Goal: Information Seeking & Learning: Learn about a topic

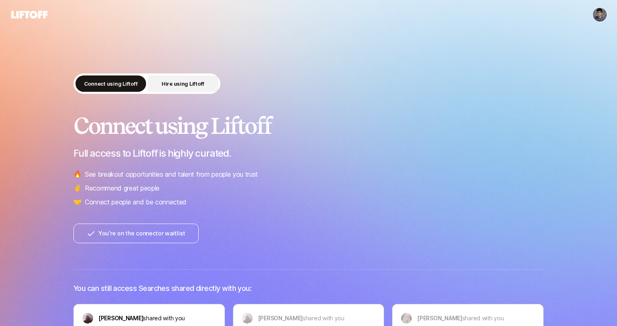
click at [185, 87] on p "Hire using Liftoff" at bounding box center [183, 84] width 43 height 8
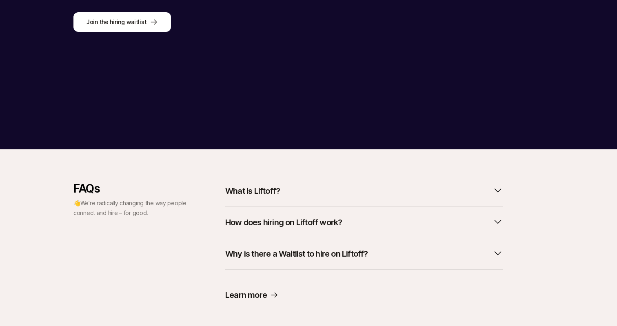
scroll to position [219, 0]
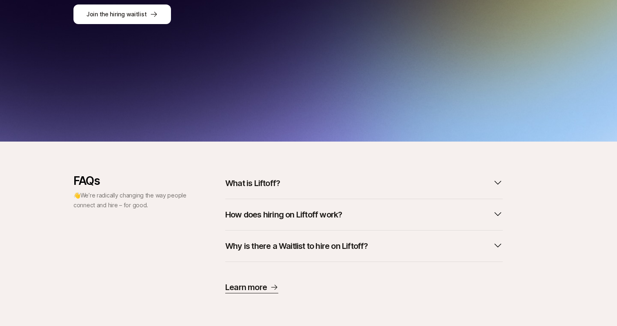
click at [304, 219] on p "How does hiring on Liftoff work?" at bounding box center [283, 214] width 117 height 11
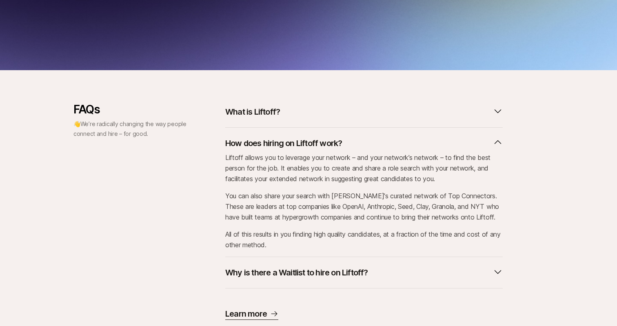
scroll to position [317, 0]
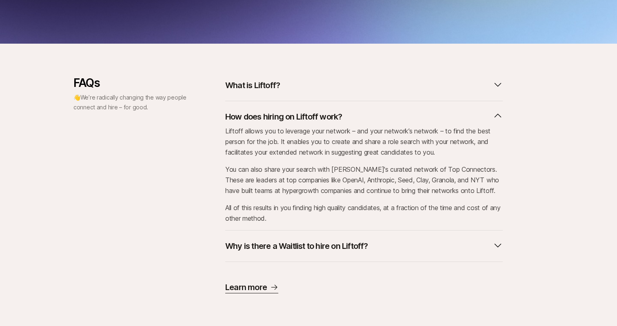
click at [280, 109] on button "How does hiring on Liftoff work?" at bounding box center [364, 117] width 278 height 18
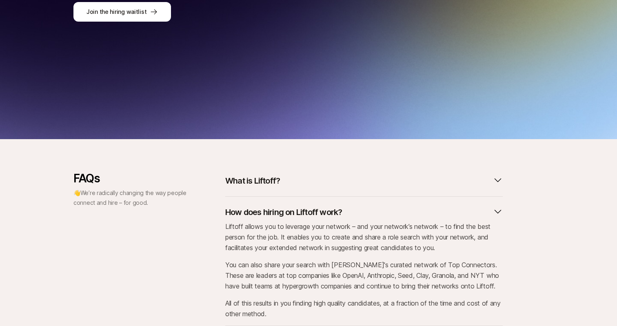
scroll to position [219, 0]
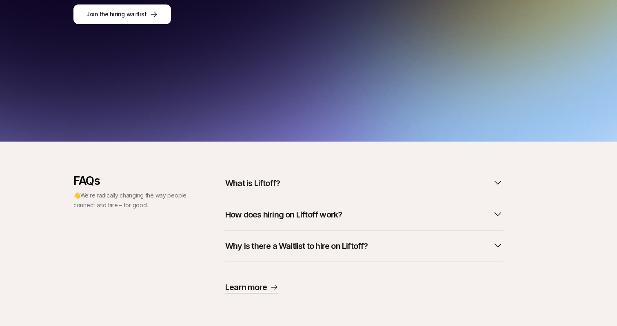
click at [274, 246] on p "Why is there a Waitlist to hire on Liftoff?" at bounding box center [296, 245] width 143 height 11
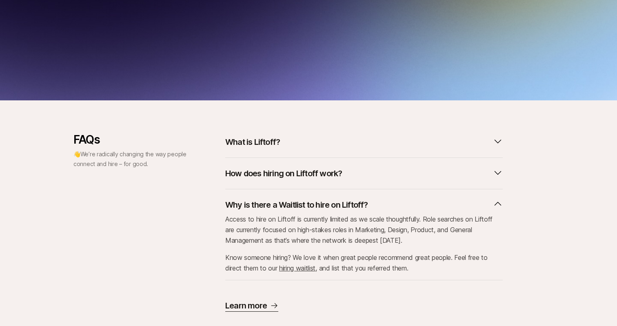
scroll to position [279, 0]
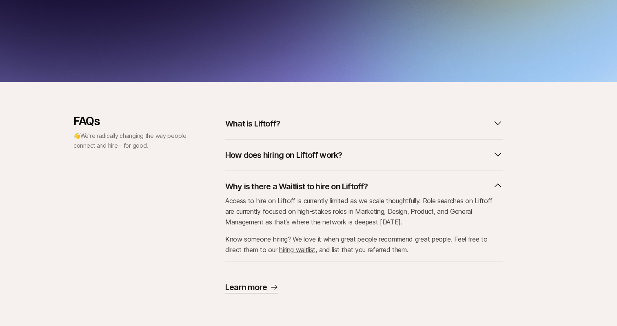
click at [301, 185] on p "Why is there a Waitlist to hire on Liftoff?" at bounding box center [296, 186] width 143 height 11
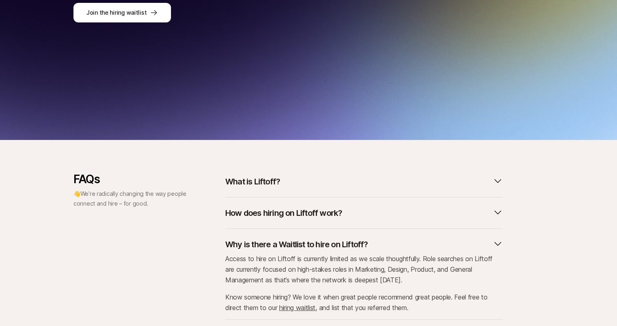
scroll to position [219, 0]
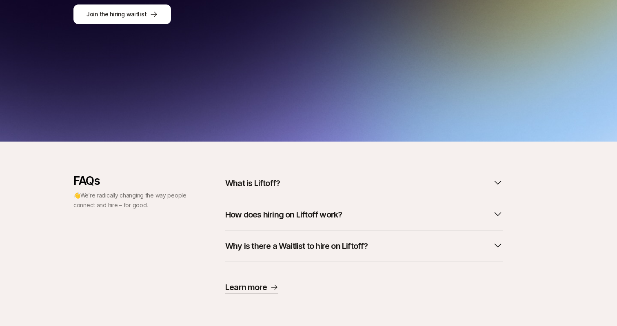
click at [281, 184] on button "What is Liftoff?" at bounding box center [364, 183] width 278 height 18
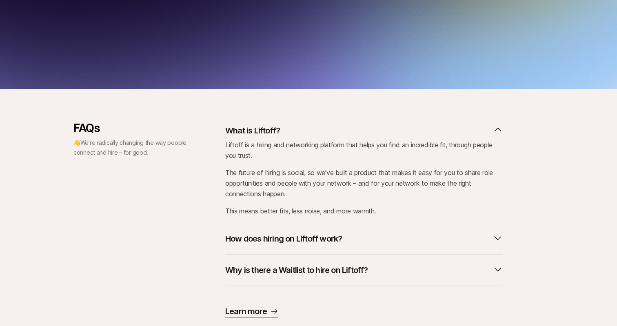
scroll to position [296, 0]
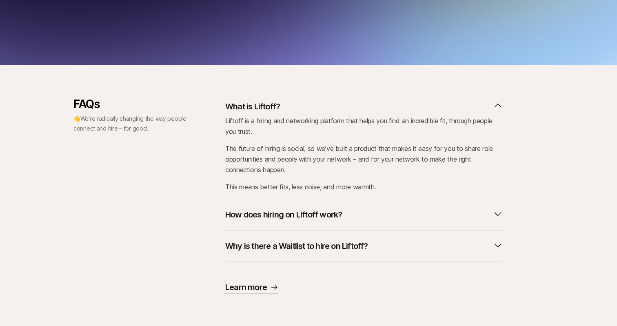
click at [244, 111] on p "What is Liftoff?" at bounding box center [252, 106] width 55 height 11
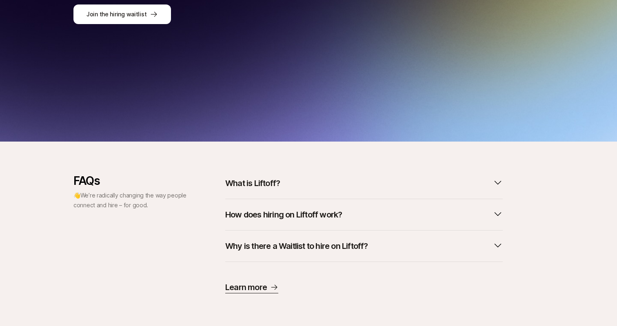
scroll to position [219, 0]
click at [251, 284] on p "Learn more" at bounding box center [246, 287] width 42 height 11
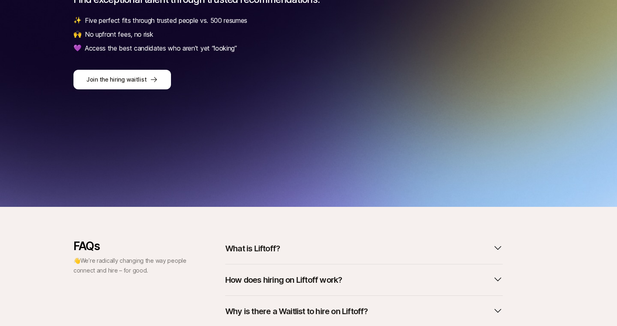
scroll to position [0, 0]
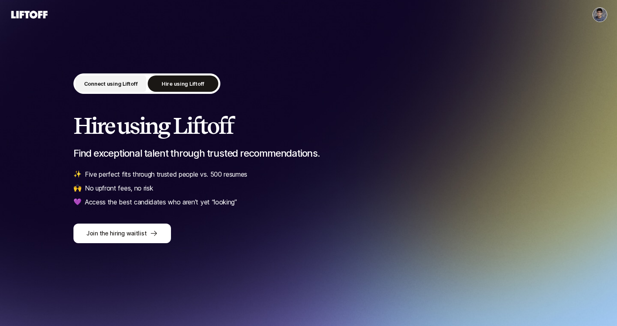
click at [122, 88] on button "Connect using Liftoff" at bounding box center [111, 84] width 71 height 16
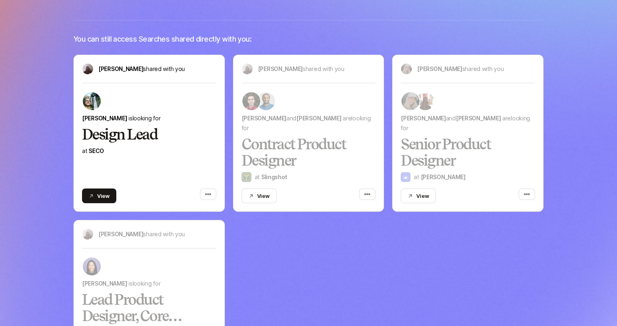
scroll to position [251, 0]
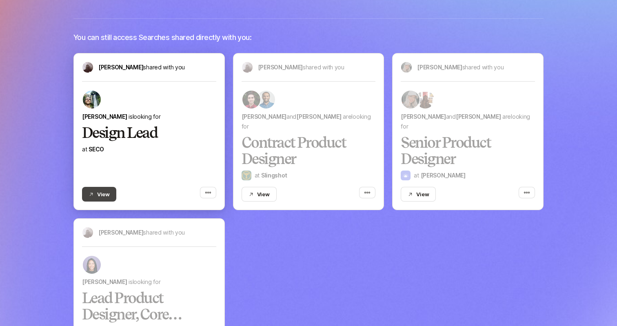
click at [89, 187] on button "View" at bounding box center [99, 194] width 34 height 15
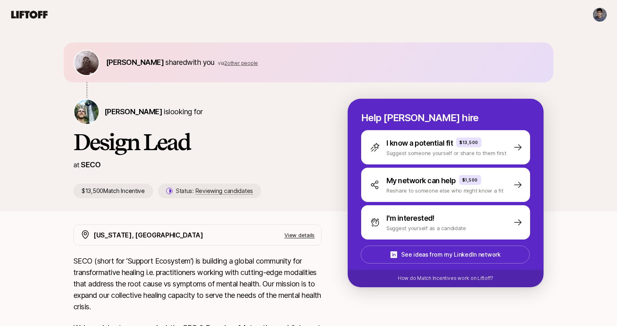
click at [224, 63] on span "2 other people" at bounding box center [240, 63] width 33 height 6
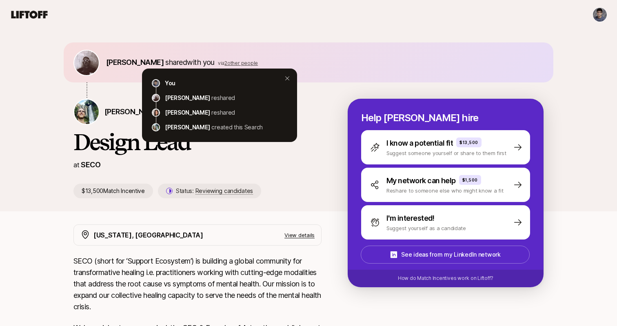
click at [252, 155] on div "[PERSON_NAME] is looking for Design Lead at SECO $13,500 Match Incentive Status…" at bounding box center [210, 149] width 274 height 100
click at [23, 176] on div "Frank Bach shared with you via 2 other people You Frank Bach reshared Eleanor M…" at bounding box center [308, 120] width 617 height 182
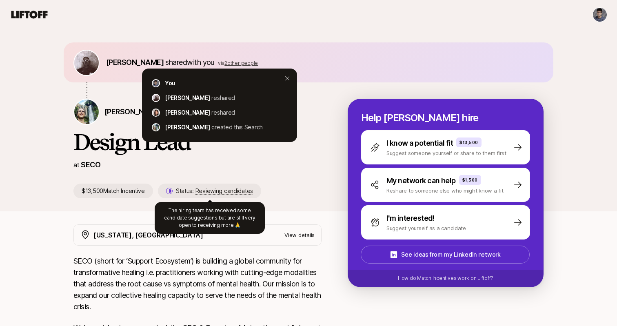
click at [236, 169] on div "at SECO" at bounding box center [197, 164] width 248 height 11
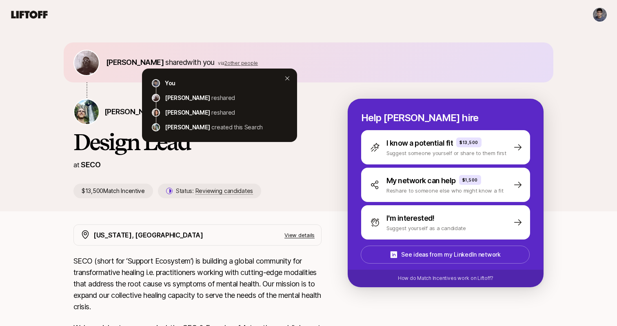
click at [287, 75] on icon at bounding box center [287, 78] width 10 height 10
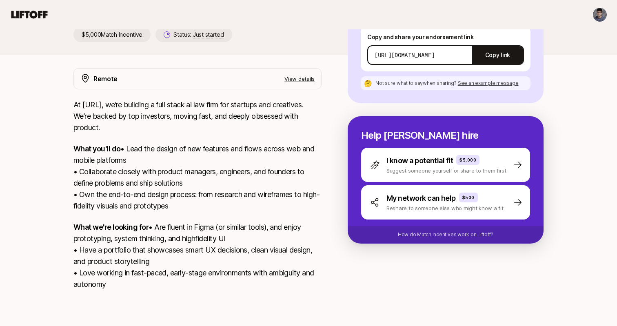
scroll to position [202, 0]
click at [443, 231] on p "How do Match Incentives work on Liftoff?" at bounding box center [446, 234] width 96 height 7
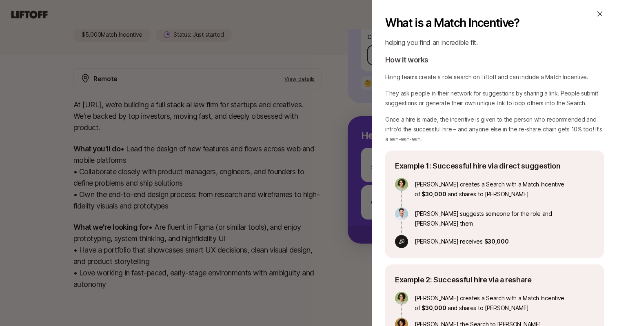
scroll to position [24, 0]
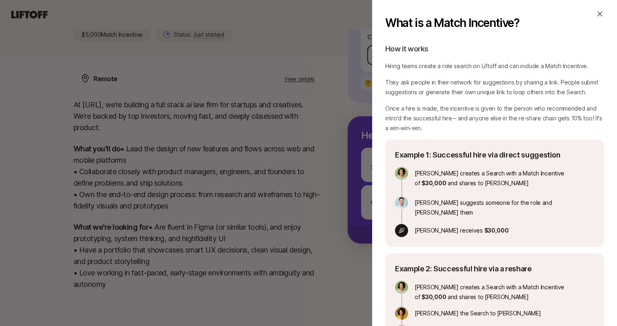
click at [307, 195] on div "What is a Match Incentive? A Match Incentive is a referral bonus you can offer …" at bounding box center [308, 163] width 617 height 326
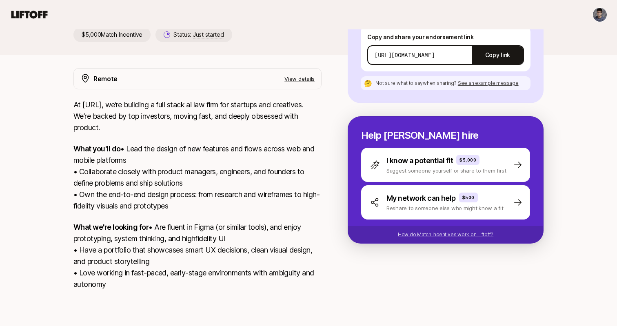
click at [445, 231] on p "How do Match Incentives work on Liftoff?" at bounding box center [446, 234] width 96 height 7
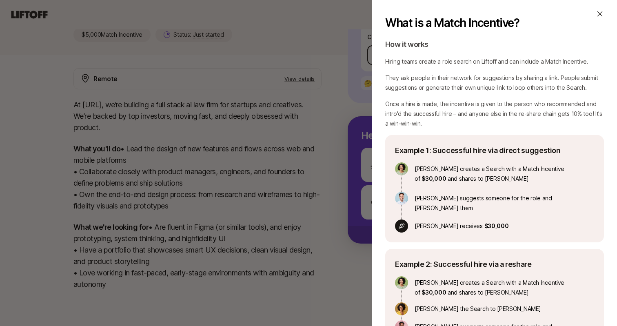
scroll to position [29, 0]
click at [480, 180] on p "[PERSON_NAME] creates a Search with a Match Incentive of $30,000 and shares to …" at bounding box center [493, 172] width 157 height 21
click at [487, 176] on p "[PERSON_NAME] creates a Search with a Match Incentive of $30,000 and shares to …" at bounding box center [493, 172] width 157 height 21
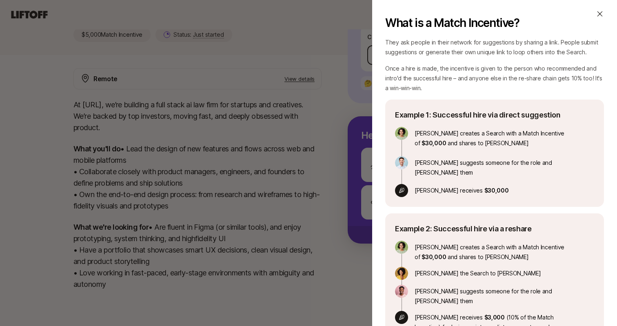
scroll to position [86, 0]
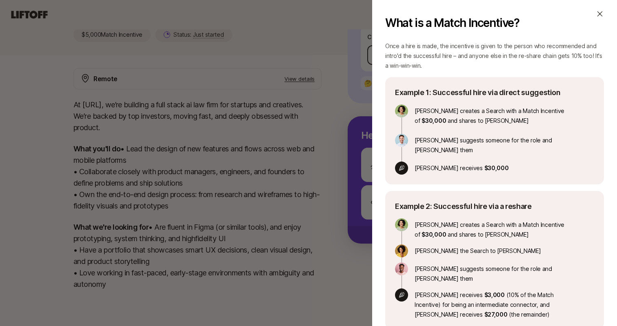
click at [513, 229] on p "[PERSON_NAME] creates a Search with a Match Incentive of $30,000 and shares to …" at bounding box center [493, 228] width 157 height 21
click at [500, 250] on div "[PERSON_NAME] creates a Search with a Match Incentive of $30,000 and shares to …" at bounding box center [483, 268] width 176 height 101
click at [532, 233] on div "[PERSON_NAME] creates a Search with a Match Incentive of $30,000 and shares to …" at bounding box center [483, 268] width 176 height 101
click at [519, 267] on p "[PERSON_NAME] suggests someone for the role and [PERSON_NAME] them" at bounding box center [493, 272] width 157 height 21
click at [553, 234] on div "[PERSON_NAME] creates a Search with a Match Incentive of $30,000 and shares to …" at bounding box center [483, 268] width 176 height 101
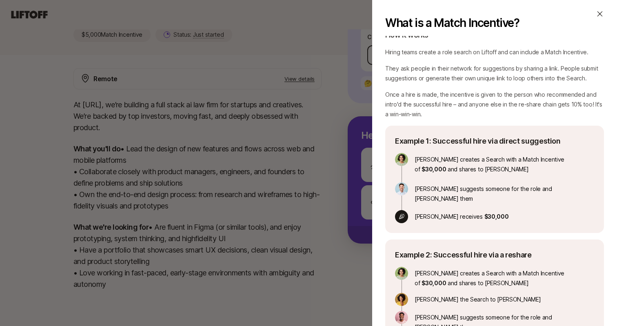
scroll to position [0, 0]
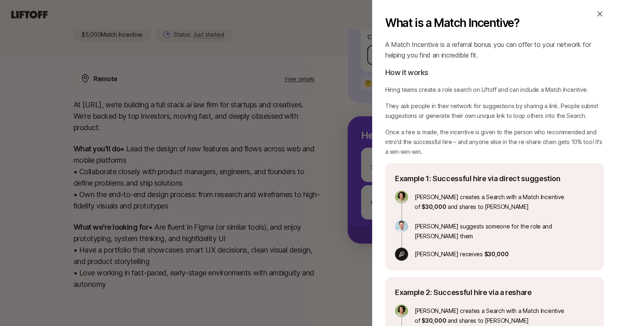
click at [601, 13] on icon at bounding box center [600, 14] width 8 height 8
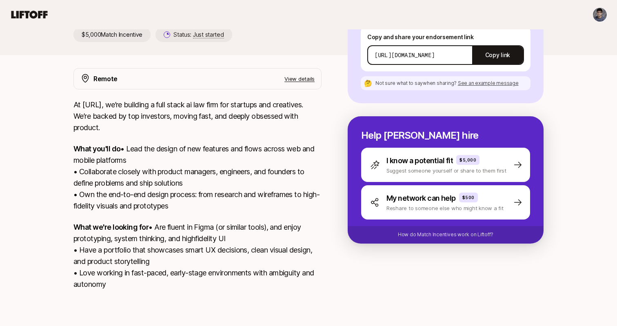
click at [284, 143] on p "What you'll do • Lead the design of new features and flows across web and mobil…" at bounding box center [197, 177] width 248 height 69
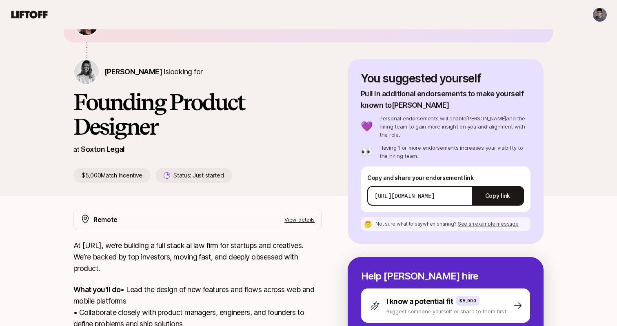
scroll to position [30, 0]
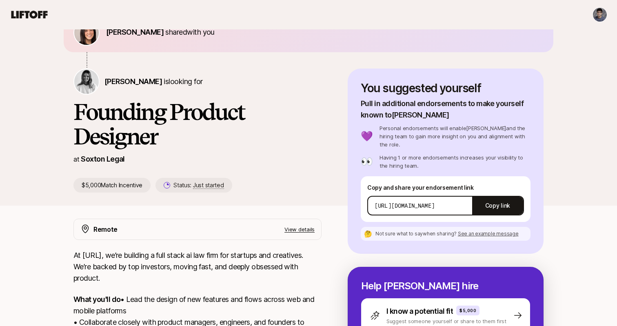
click at [41, 228] on div "[PERSON_NAME] shared with you [PERSON_NAME] is looking for Founding Product Des…" at bounding box center [308, 234] width 617 height 471
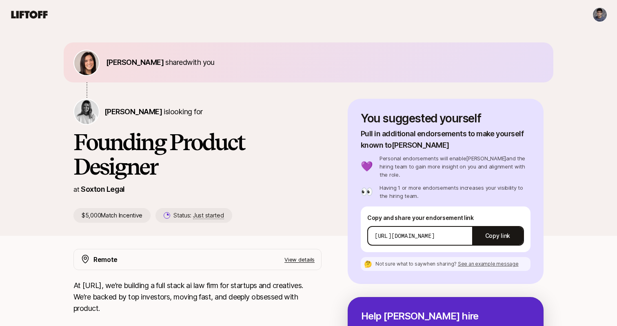
click at [41, 212] on div "[PERSON_NAME] shared with you [PERSON_NAME] is looking for Founding Product Des…" at bounding box center [308, 132] width 617 height 207
click at [40, 141] on div "[PERSON_NAME] shared with you [PERSON_NAME] is looking for Founding Product Des…" at bounding box center [308, 132] width 617 height 207
click at [293, 139] on h1 "Founding Product Designer" at bounding box center [197, 154] width 248 height 49
